Goal: Download file/media

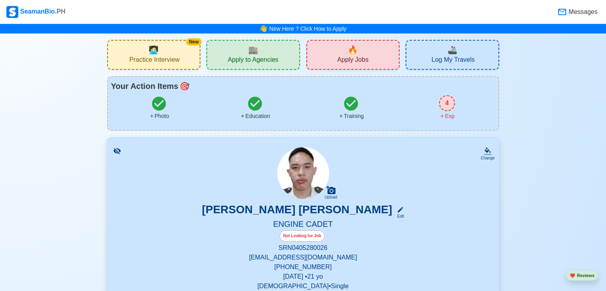
scroll to position [254, 0]
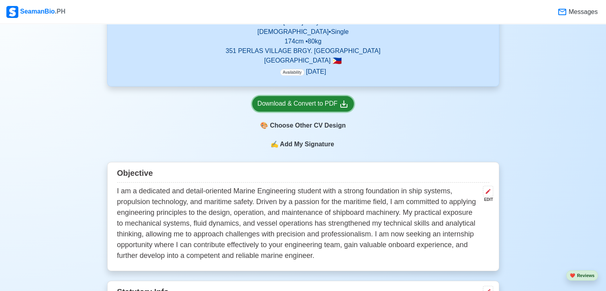
click at [313, 106] on div "Download & Convert to PDF" at bounding box center [303, 104] width 91 height 10
click at [320, 104] on div "Download & Convert to PDF" at bounding box center [303, 104] width 91 height 10
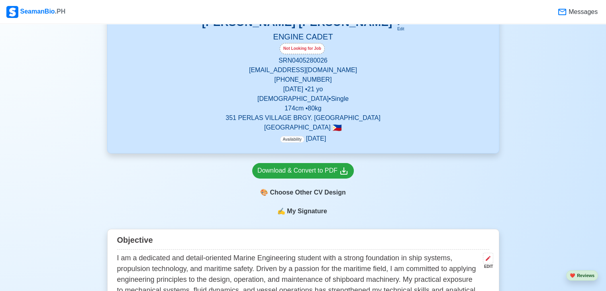
scroll to position [195, 0]
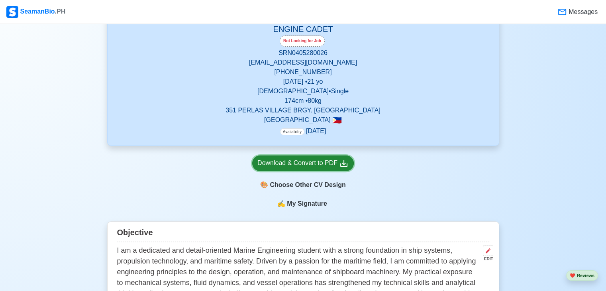
click at [335, 167] on div "Download & Convert to PDF" at bounding box center [303, 163] width 91 height 10
click at [110, 169] on div "Download & Convert to PDF 🎨 Choose Other CV Design" at bounding box center [303, 172] width 392 height 53
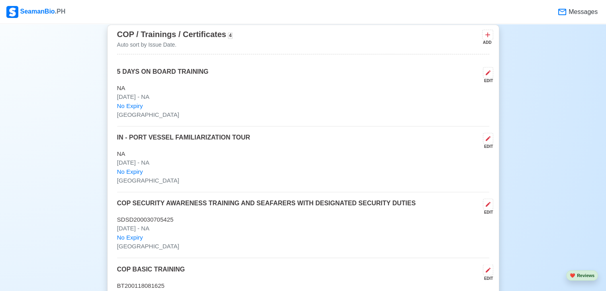
scroll to position [1273, 0]
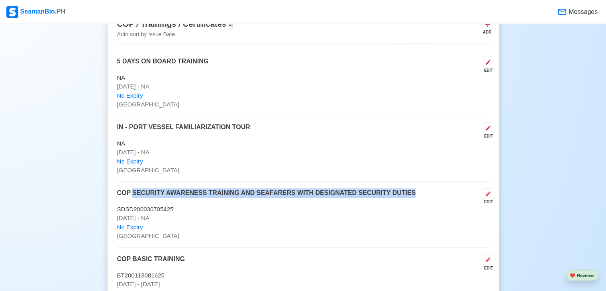
drag, startPoint x: 418, startPoint y: 193, endPoint x: 131, endPoint y: 186, distance: 287.1
click at [131, 186] on div "5 DAYS ON BOARD TRAINING EDIT NA Oct 04 2025 - NA No Expiry MANILA IN - PORT VE…" at bounding box center [303, 182] width 372 height 250
copy p "SECURITY AWARENESS TRAINING AND SEAFARERS WITH DESIGNATED SECURITY DUTIES"
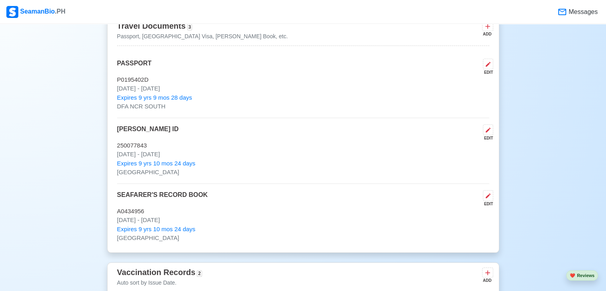
scroll to position [773, 0]
